Goal: Information Seeking & Learning: Learn about a topic

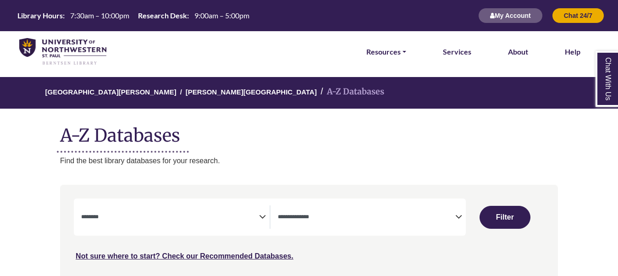
select select "Database Subject Filter"
select select "Database Types Filter"
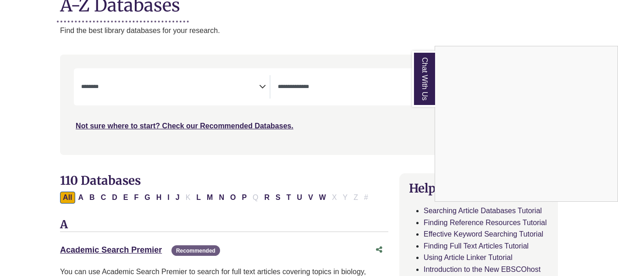
scroll to position [131, 0]
click at [261, 83] on div "Chat With Us" at bounding box center [309, 138] width 618 height 276
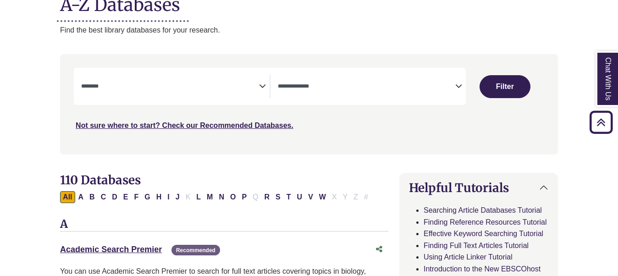
click at [261, 87] on icon "Search filters" at bounding box center [262, 85] width 7 height 14
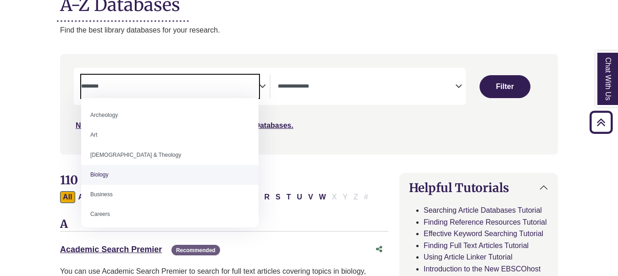
select select "*****"
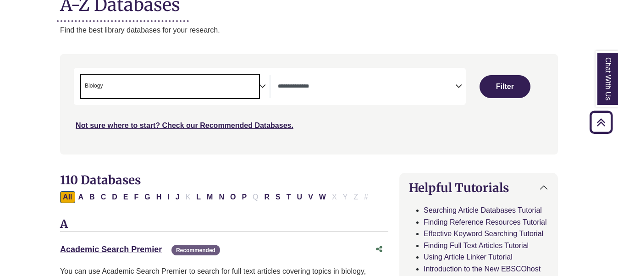
scroll to position [27, 0]
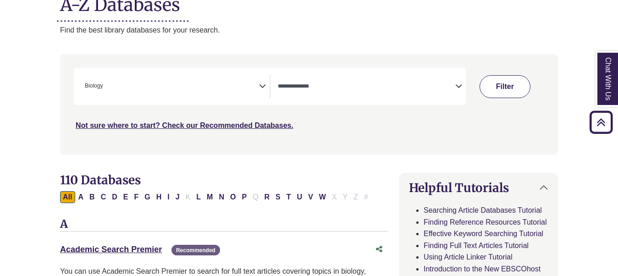
click at [508, 91] on button "Filter" at bounding box center [505, 86] width 50 height 23
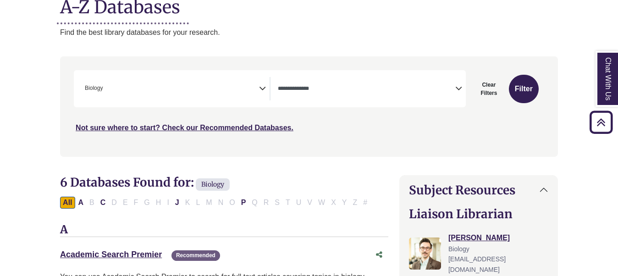
scroll to position [128, 0]
click at [259, 88] on icon "Search filters" at bounding box center [262, 88] width 7 height 14
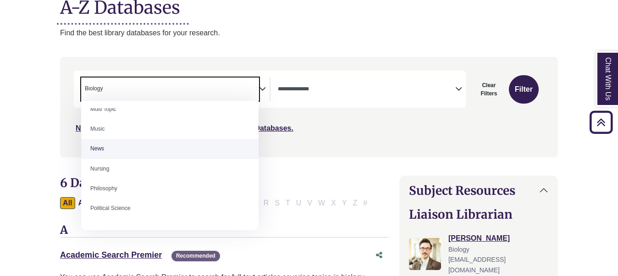
scroll to position [623, 0]
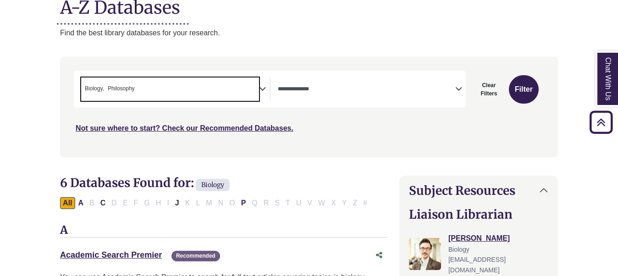
click at [261, 88] on icon "Search filters" at bounding box center [262, 88] width 7 height 14
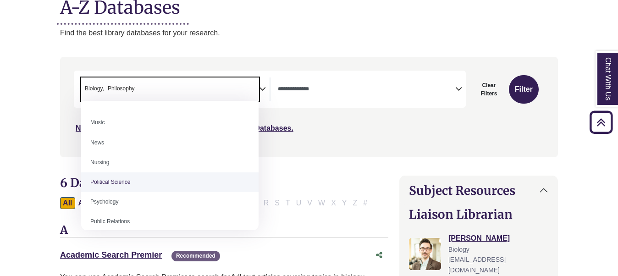
scroll to position [649, 0]
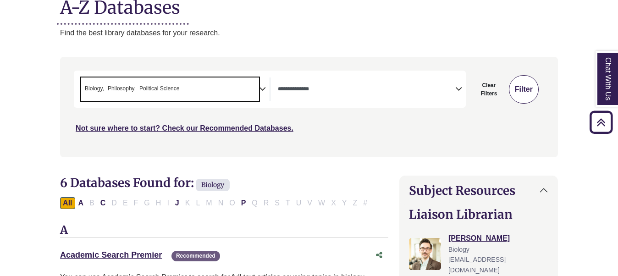
click at [525, 91] on button "Filter" at bounding box center [524, 89] width 30 height 28
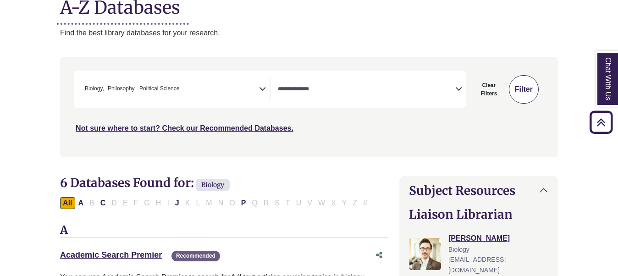
select select "Database Types Filter"
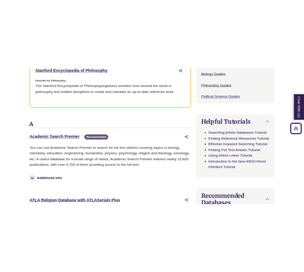
scroll to position [480, 0]
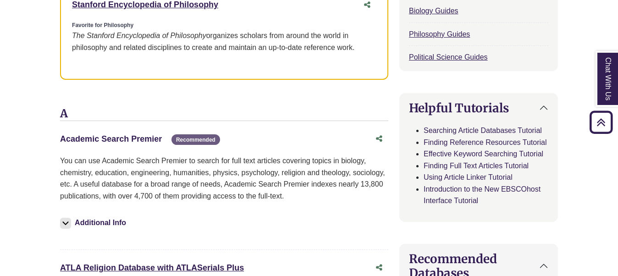
click at [137, 138] on link "Academic Search Premier This link opens in a new window" at bounding box center [111, 138] width 102 height 9
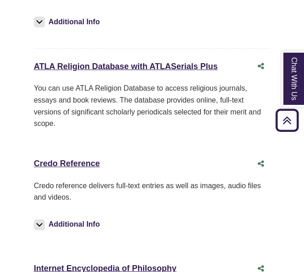
scroll to position [702, 0]
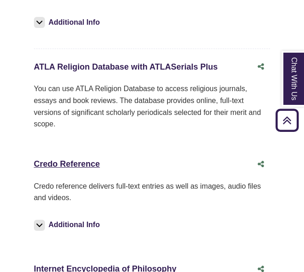
click at [83, 62] on link "ATLA Religion Database with ATLASerials Plus This link opens in a new window" at bounding box center [126, 66] width 184 height 9
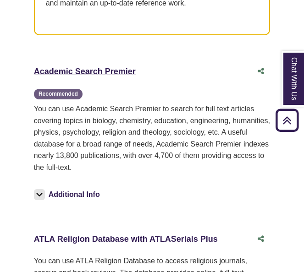
scroll to position [529, 0]
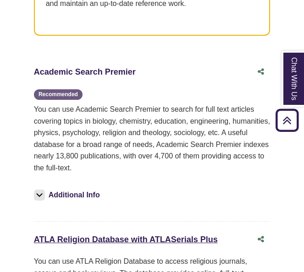
click at [88, 67] on link "Academic Search Premier This link opens in a new window" at bounding box center [85, 71] width 102 height 9
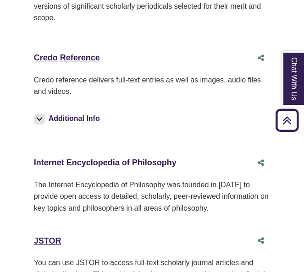
scroll to position [809, 0]
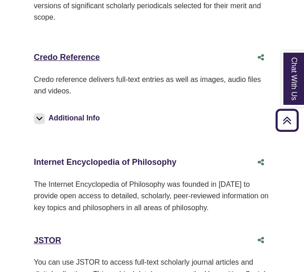
click at [103, 158] on link "Internet Encyclopedia of Philosophy This link opens in a new window" at bounding box center [105, 162] width 143 height 9
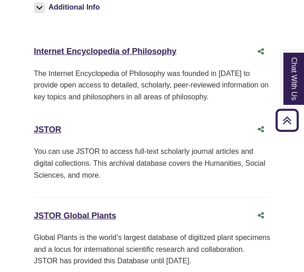
scroll to position [968, 0]
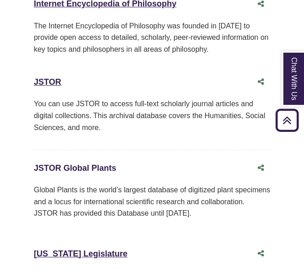
click at [82, 164] on link "JSTOR Global Plants This link opens in a new window" at bounding box center [75, 168] width 83 height 9
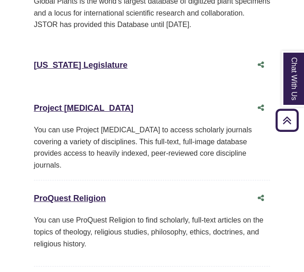
scroll to position [1157, 0]
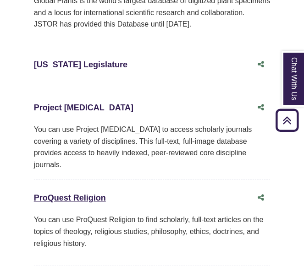
click at [61, 103] on link "Project Muse This link opens in a new window" at bounding box center [83, 107] width 99 height 9
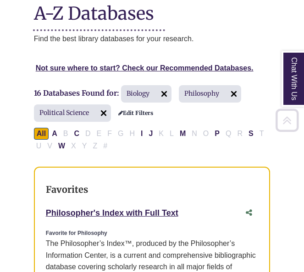
scroll to position [210, 0]
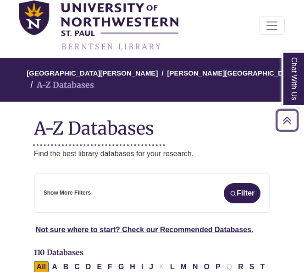
scroll to position [44, 0]
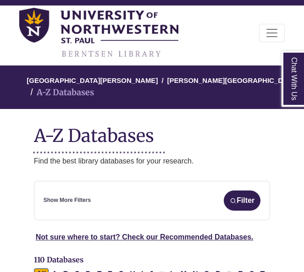
click at [84, 191] on div "Show More Filters Filter" at bounding box center [152, 201] width 217 height 20
click at [102, 191] on div "Show More Filters Filter" at bounding box center [152, 201] width 217 height 20
click at [237, 191] on button "Filter" at bounding box center [242, 201] width 37 height 20
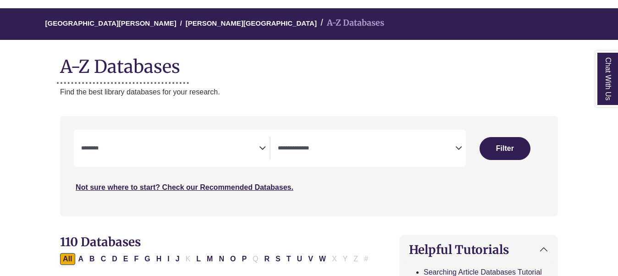
scroll to position [74, 0]
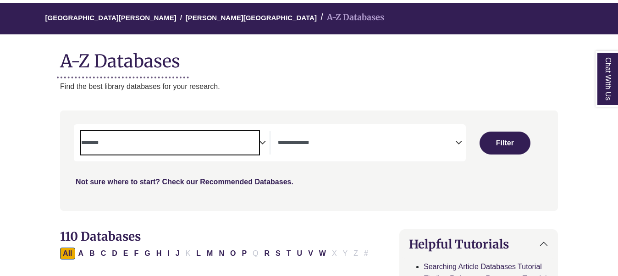
click at [234, 138] on span "Search filters" at bounding box center [169, 142] width 177 height 8
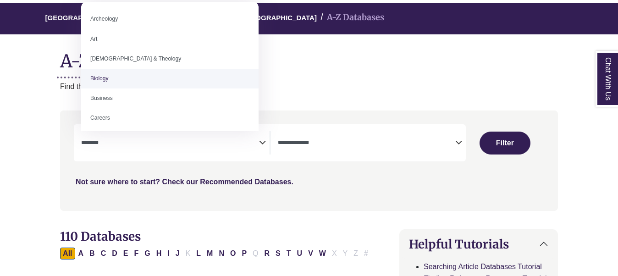
select select "*****"
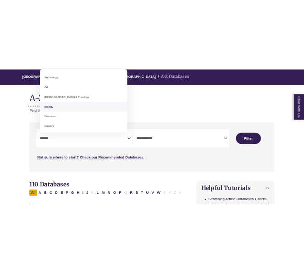
scroll to position [27, 0]
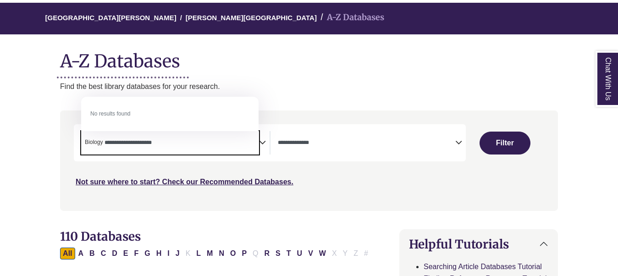
type textarea "**********"
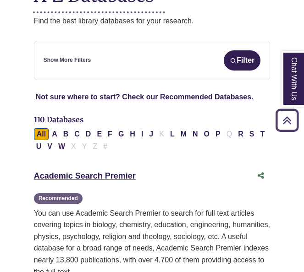
scroll to position [185, 0]
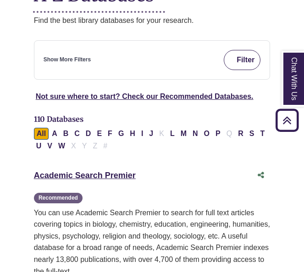
click at [247, 50] on button "Filter" at bounding box center [242, 60] width 37 height 20
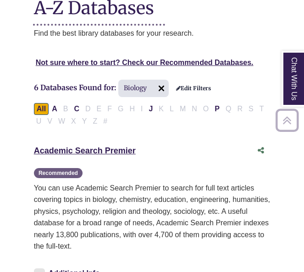
scroll to position [172, 0]
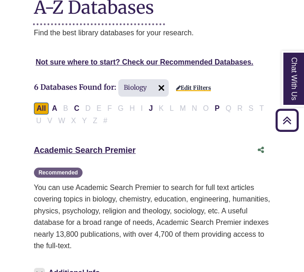
click at [195, 85] on link "Edit Filters" at bounding box center [193, 88] width 35 height 6
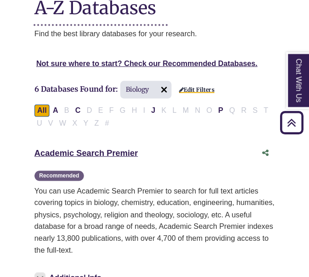
scroll to position [173, 0]
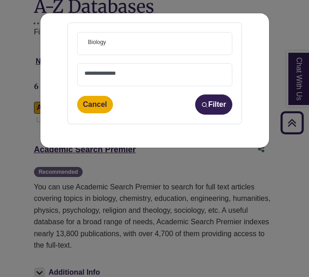
click at [151, 75] on textarea "Search" at bounding box center [154, 74] width 140 height 7
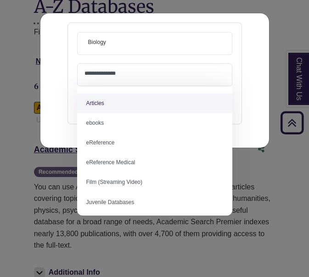
select select "*****"
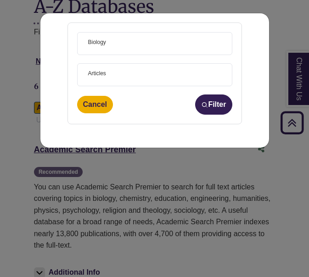
click at [181, 43] on span "× Biology" at bounding box center [154, 44] width 140 height 22
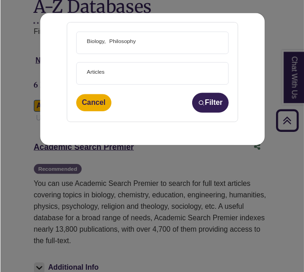
scroll to position [28, 0]
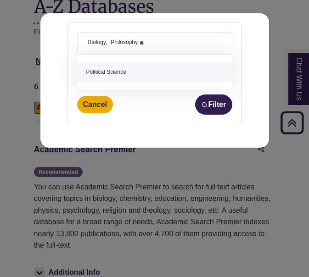
type textarea "*"
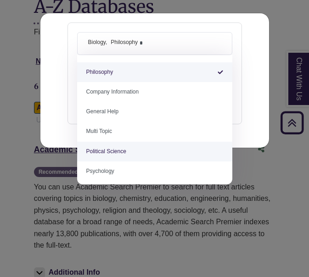
type textarea "*"
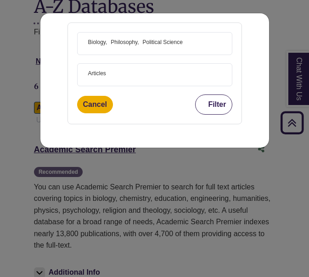
click at [203, 105] on img "submit" at bounding box center [204, 104] width 7 height 7
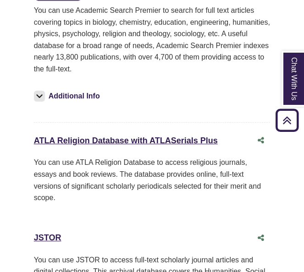
scroll to position [541, 0]
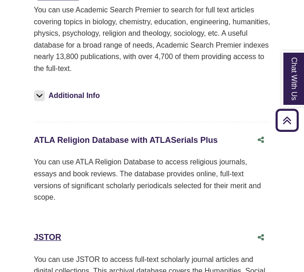
click at [126, 136] on link "ATLA Religion Database with ATLASerials Plus This link opens in a new window" at bounding box center [126, 140] width 184 height 9
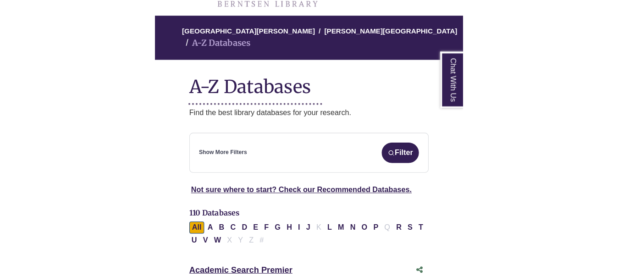
scroll to position [97, 0]
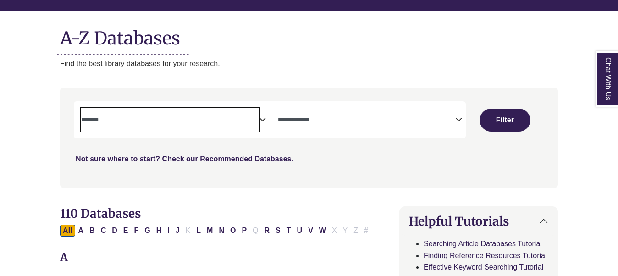
drag, startPoint x: 169, startPoint y: 123, endPoint x: 212, endPoint y: 117, distance: 43.5
click at [169, 123] on textarea "Search" at bounding box center [169, 120] width 177 height 7
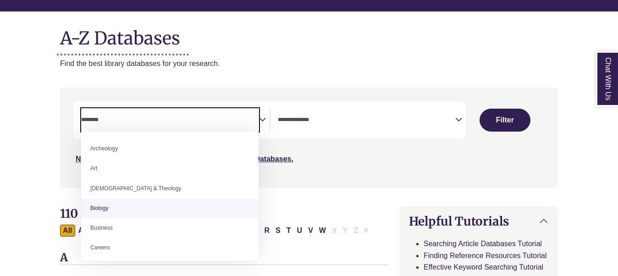
select select "*****"
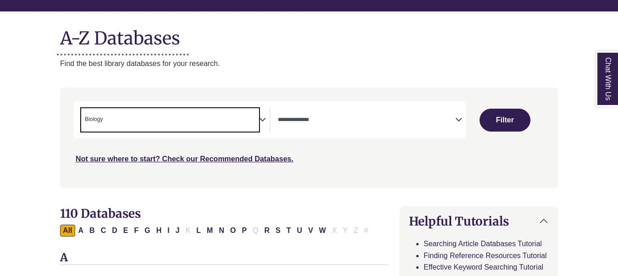
scroll to position [27, 0]
click at [259, 118] on icon "Search filters" at bounding box center [262, 118] width 7 height 14
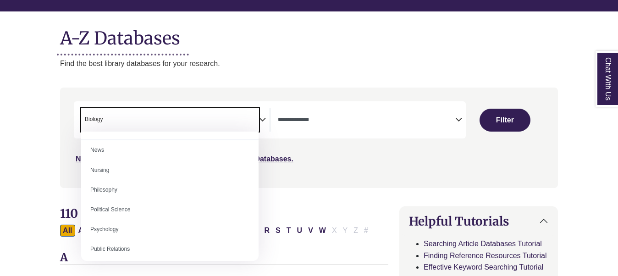
scroll to position [653, 0]
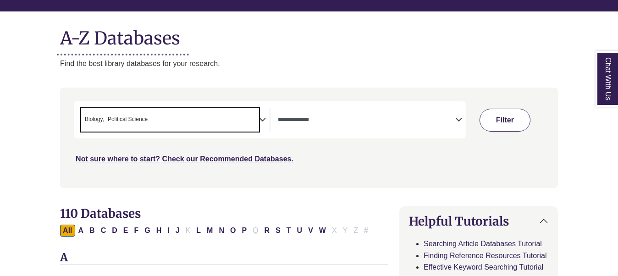
click at [303, 115] on button "Filter" at bounding box center [505, 120] width 50 height 23
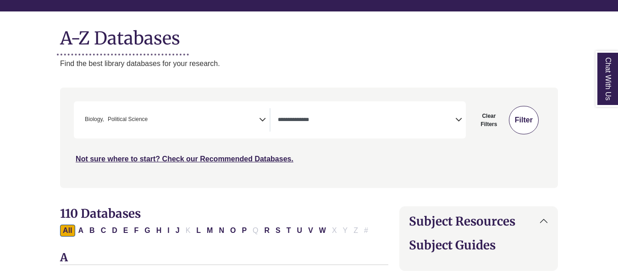
select select "Database Types Filter"
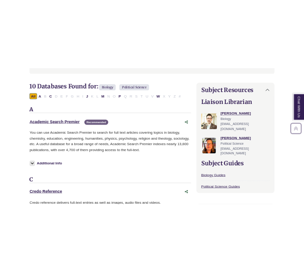
scroll to position [274, 0]
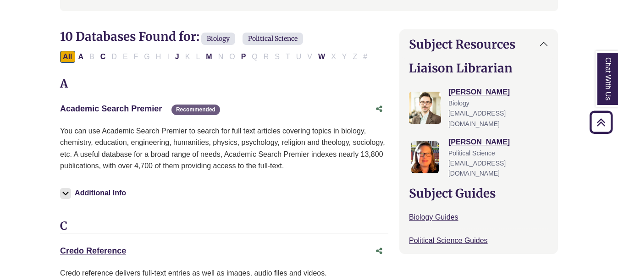
click at [73, 105] on link "Academic Search Premier This link opens in a new window" at bounding box center [111, 108] width 102 height 9
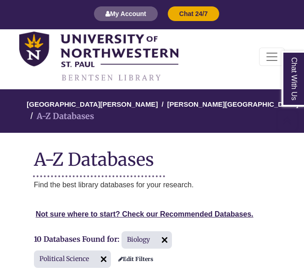
scroll to position [17, 0]
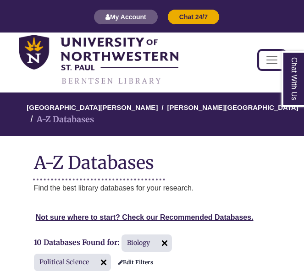
click at [270, 65] on span "Toggle navigation" at bounding box center [272, 60] width 14 height 14
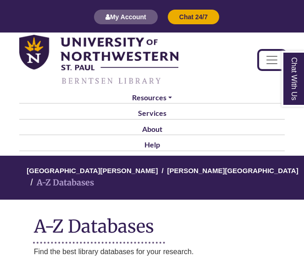
click at [270, 65] on span "Toggle navigation" at bounding box center [272, 60] width 14 height 14
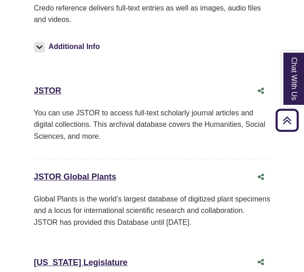
scroll to position [0, 0]
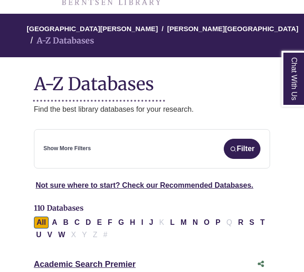
scroll to position [99, 0]
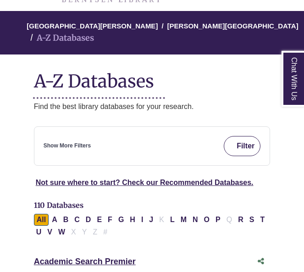
click at [243, 136] on button "Filter" at bounding box center [242, 146] width 37 height 20
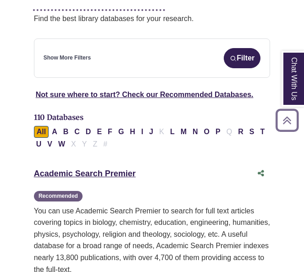
scroll to position [188, 0]
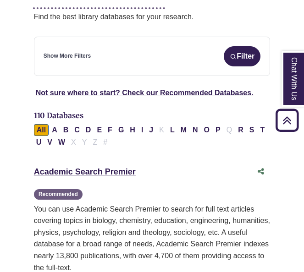
click at [121, 56] on div "**********" at bounding box center [152, 56] width 237 height 39
click at [234, 53] on img "submit" at bounding box center [233, 56] width 7 height 7
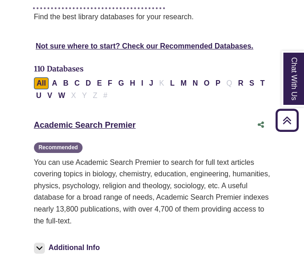
select select "Database Subject Filter"
select select "Database Types Filter"
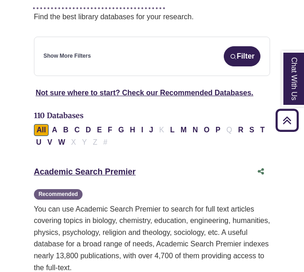
drag, startPoint x: 157, startPoint y: 57, endPoint x: 123, endPoint y: 41, distance: 36.9
click at [123, 46] on div "Show More Filters Filter" at bounding box center [152, 56] width 217 height 20
click at [45, 52] on link "Show More Filters" at bounding box center [67, 56] width 47 height 9
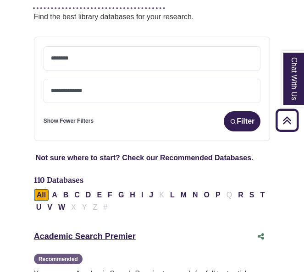
click at [127, 84] on span at bounding box center [152, 90] width 203 height 23
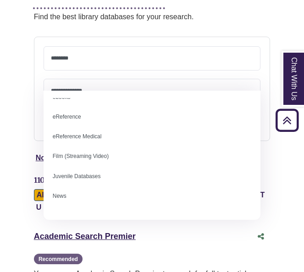
scroll to position [0, 0]
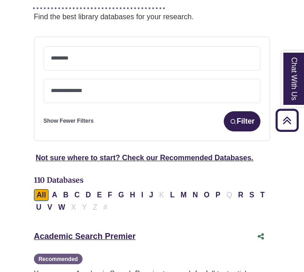
click at [106, 55] on textarea "Search" at bounding box center [152, 58] width 203 height 7
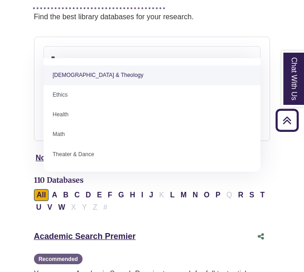
type textarea "*"
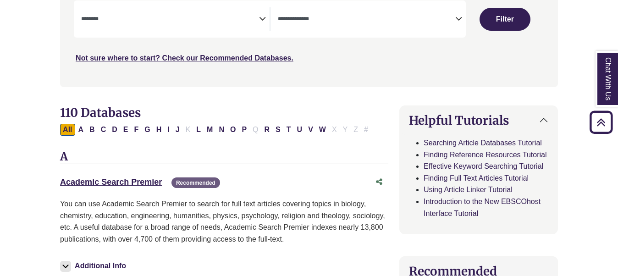
scroll to position [176, 0]
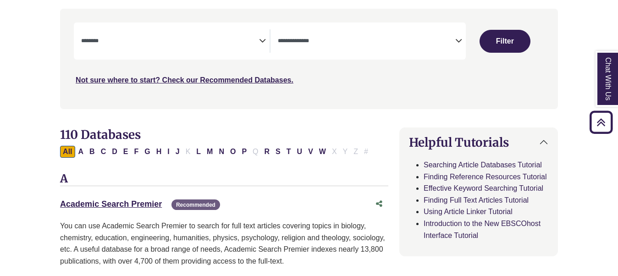
click at [303, 39] on icon "Search filters" at bounding box center [458, 40] width 7 height 14
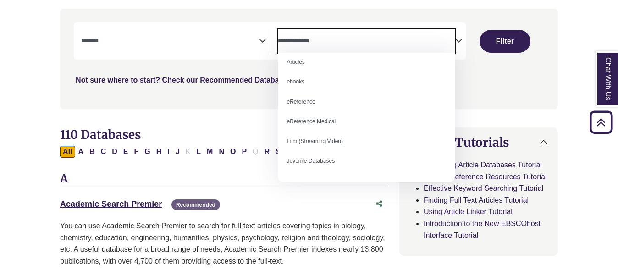
scroll to position [0, 0]
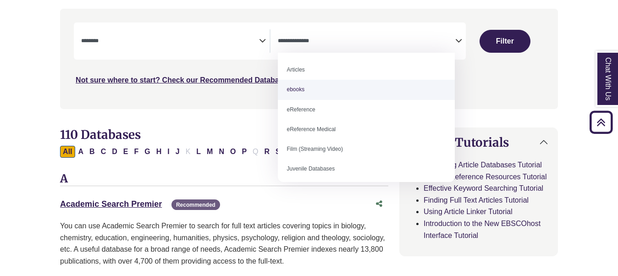
select select "*****"
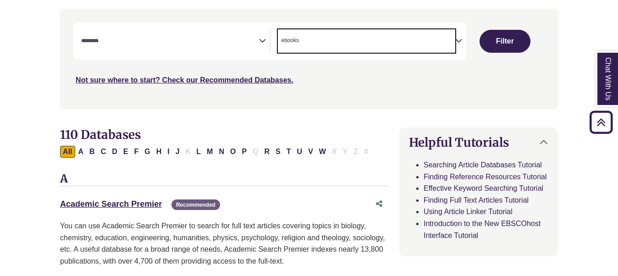
scroll to position [9, 0]
click at [261, 40] on icon "Search filters" at bounding box center [262, 40] width 7 height 14
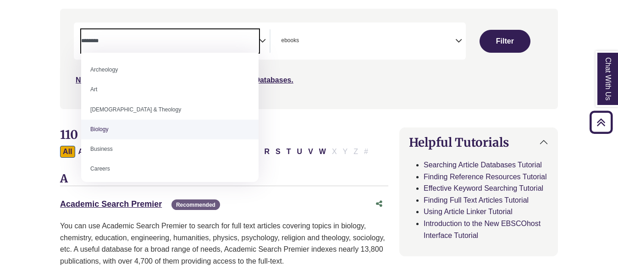
select select "*****"
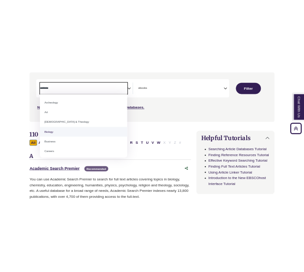
scroll to position [27, 0]
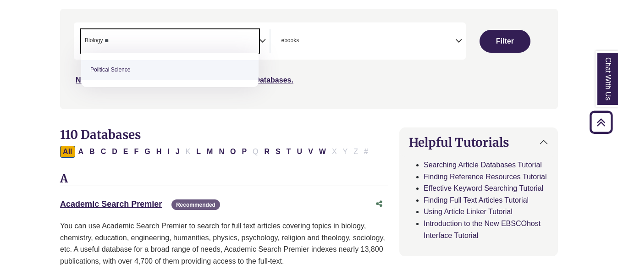
type textarea "**"
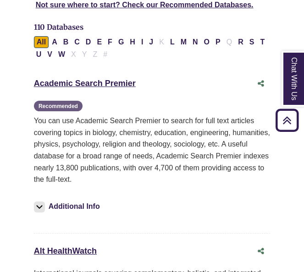
scroll to position [344, 0]
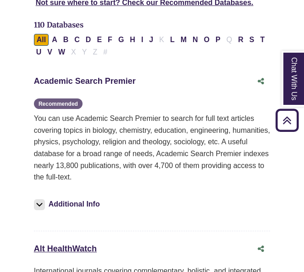
click at [105, 77] on link "Academic Search Premier This link opens in a new window" at bounding box center [85, 81] width 102 height 9
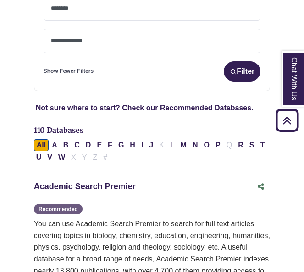
scroll to position [236, 0]
